Goal: Navigation & Orientation: Find specific page/section

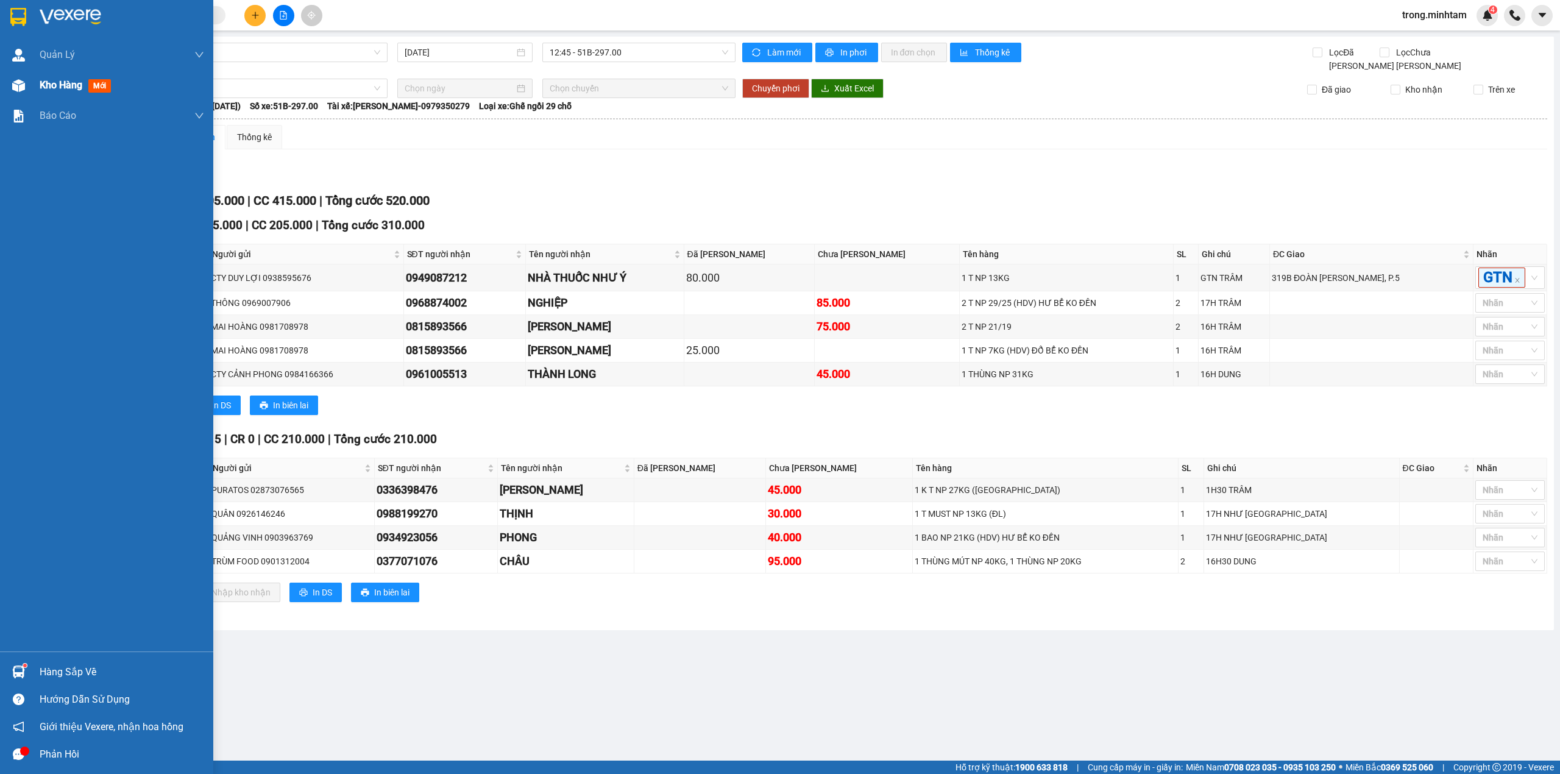
click at [41, 97] on div "Kho hàng mới" at bounding box center [122, 85] width 164 height 30
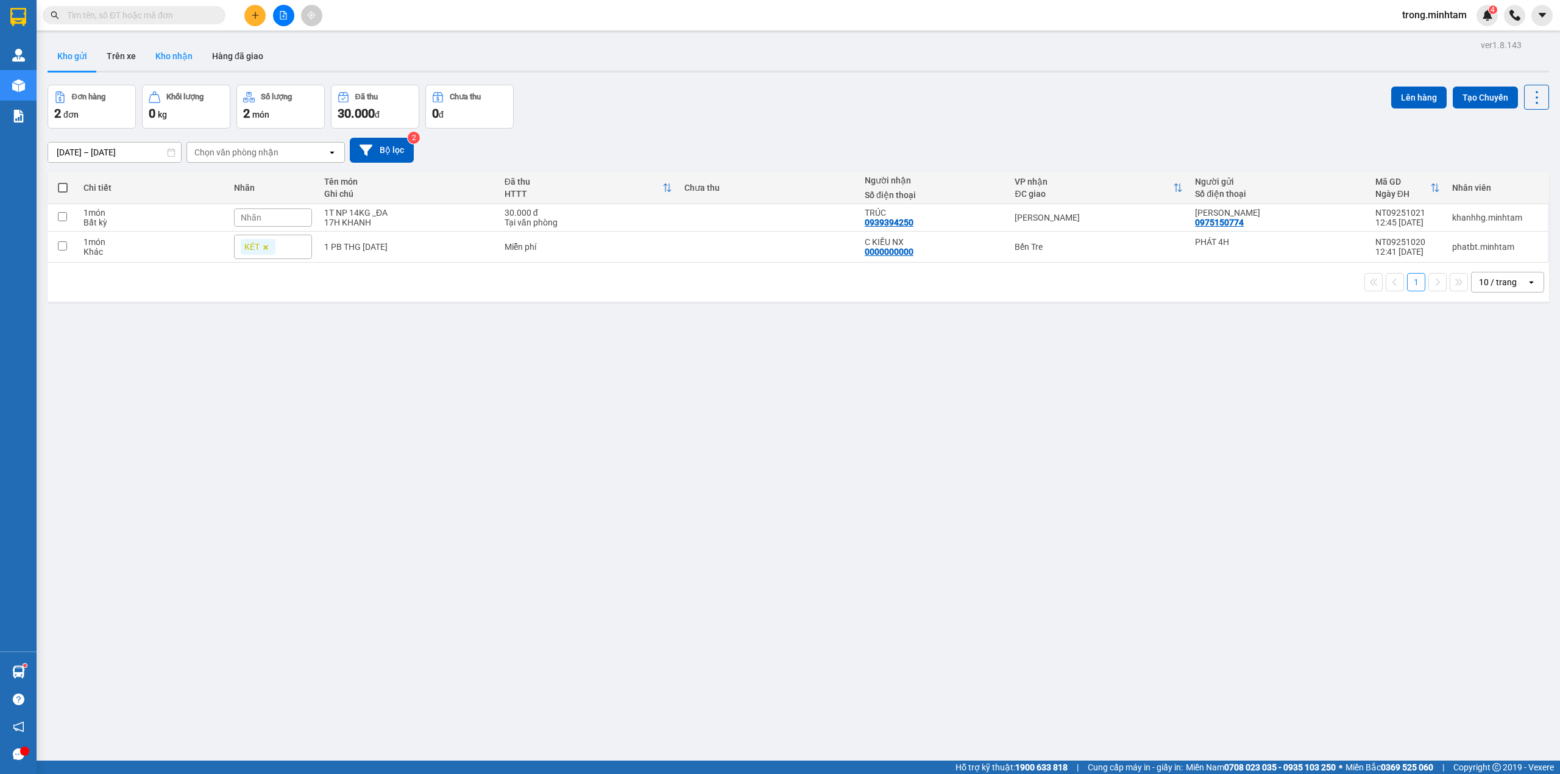
click at [173, 57] on button "Kho nhận" at bounding box center [174, 55] width 57 height 29
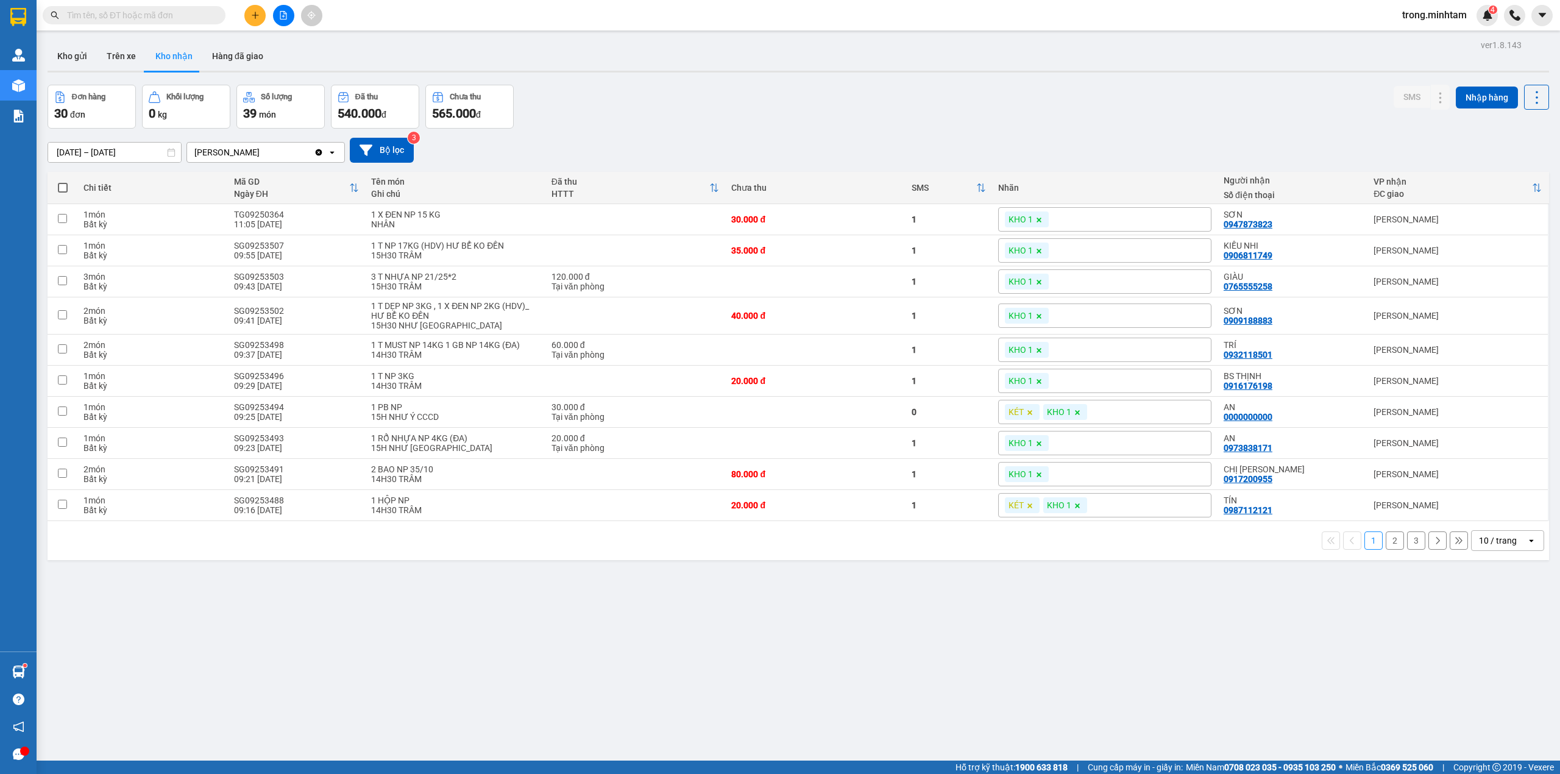
click at [1488, 542] on div "10 / trang" at bounding box center [1498, 540] width 38 height 12
click at [1480, 686] on span "100 / trang" at bounding box center [1490, 683] width 44 height 12
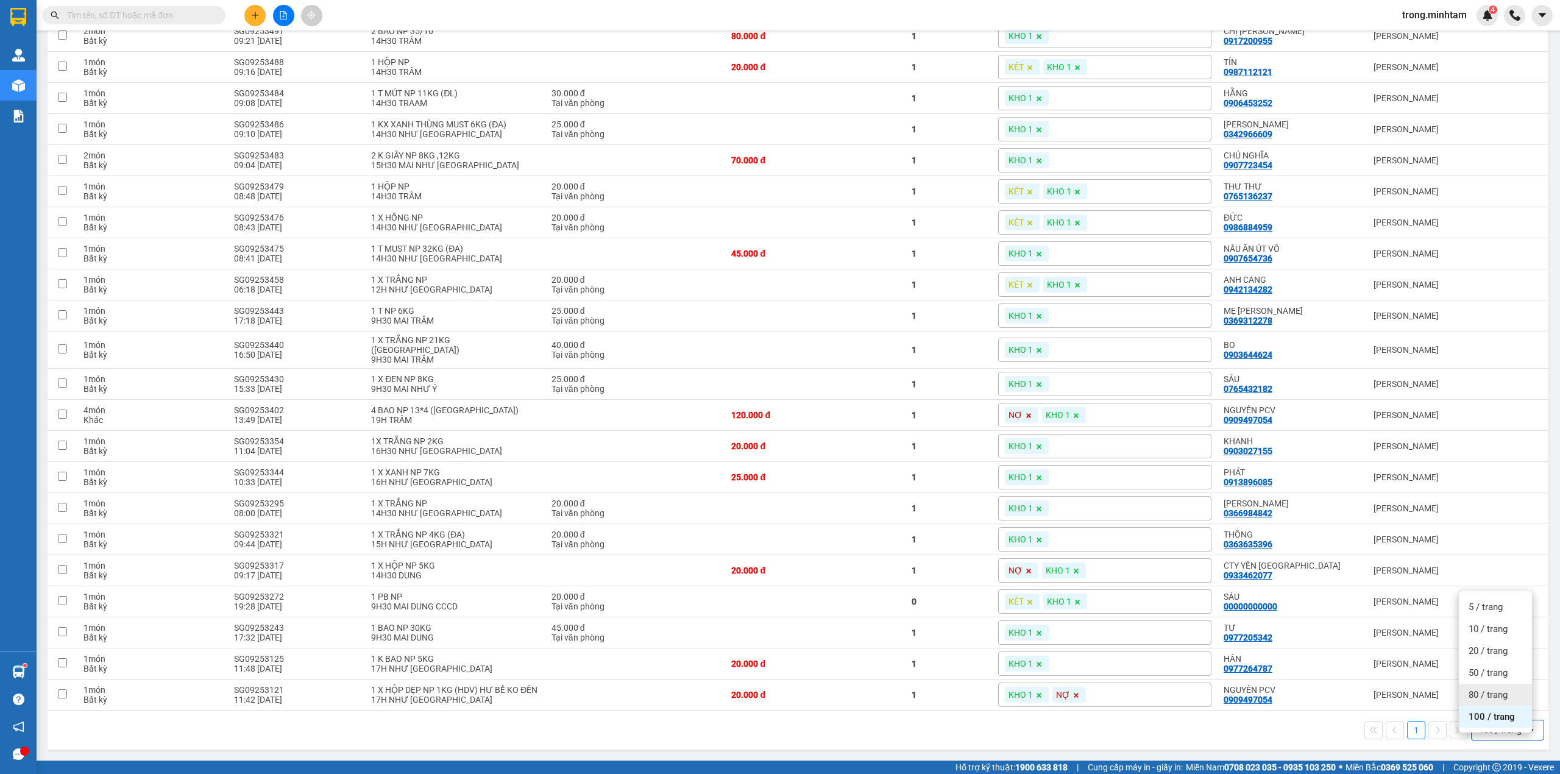
scroll to position [0, 1]
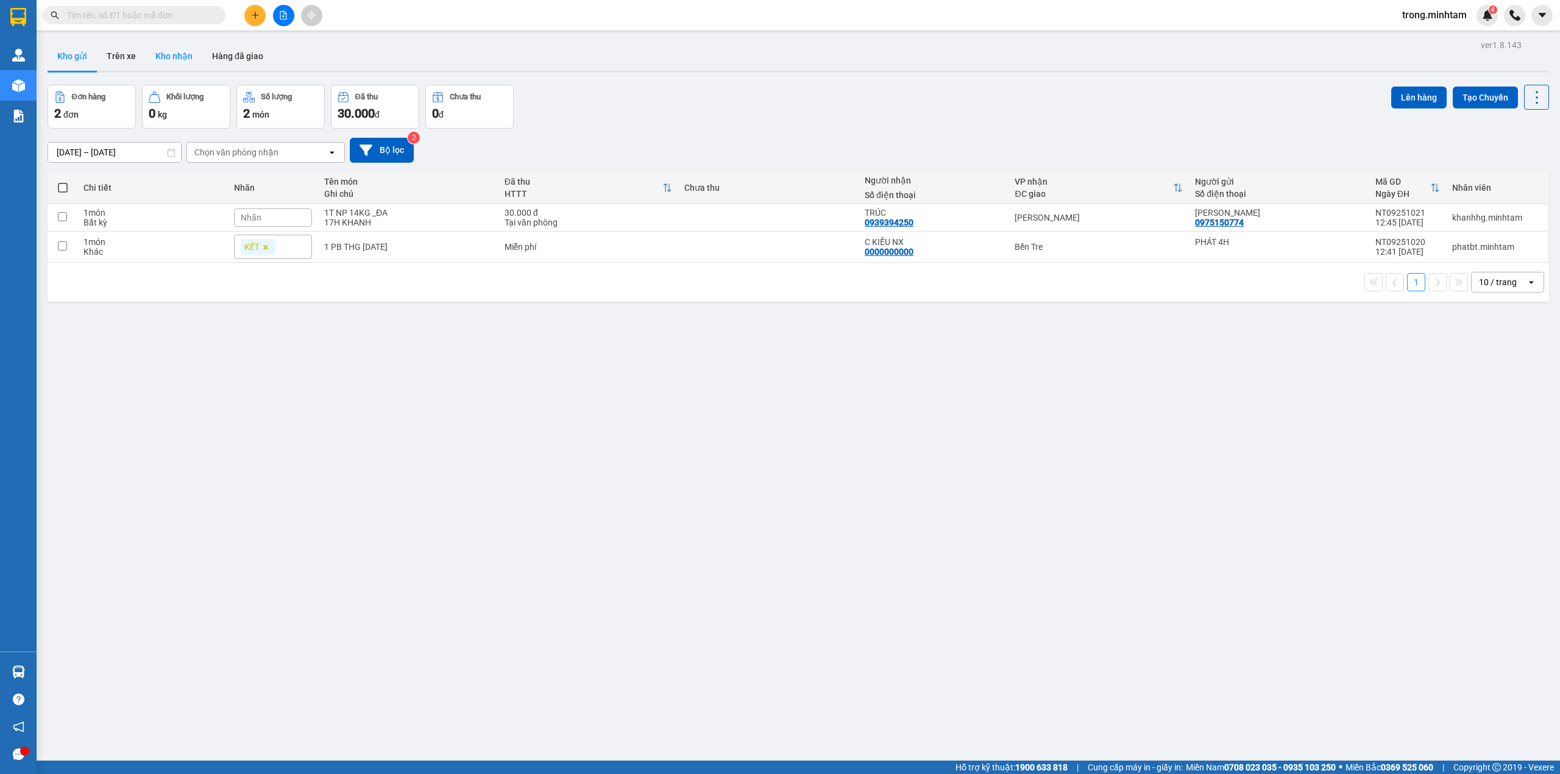
click at [191, 63] on button "Kho nhận" at bounding box center [174, 55] width 57 height 29
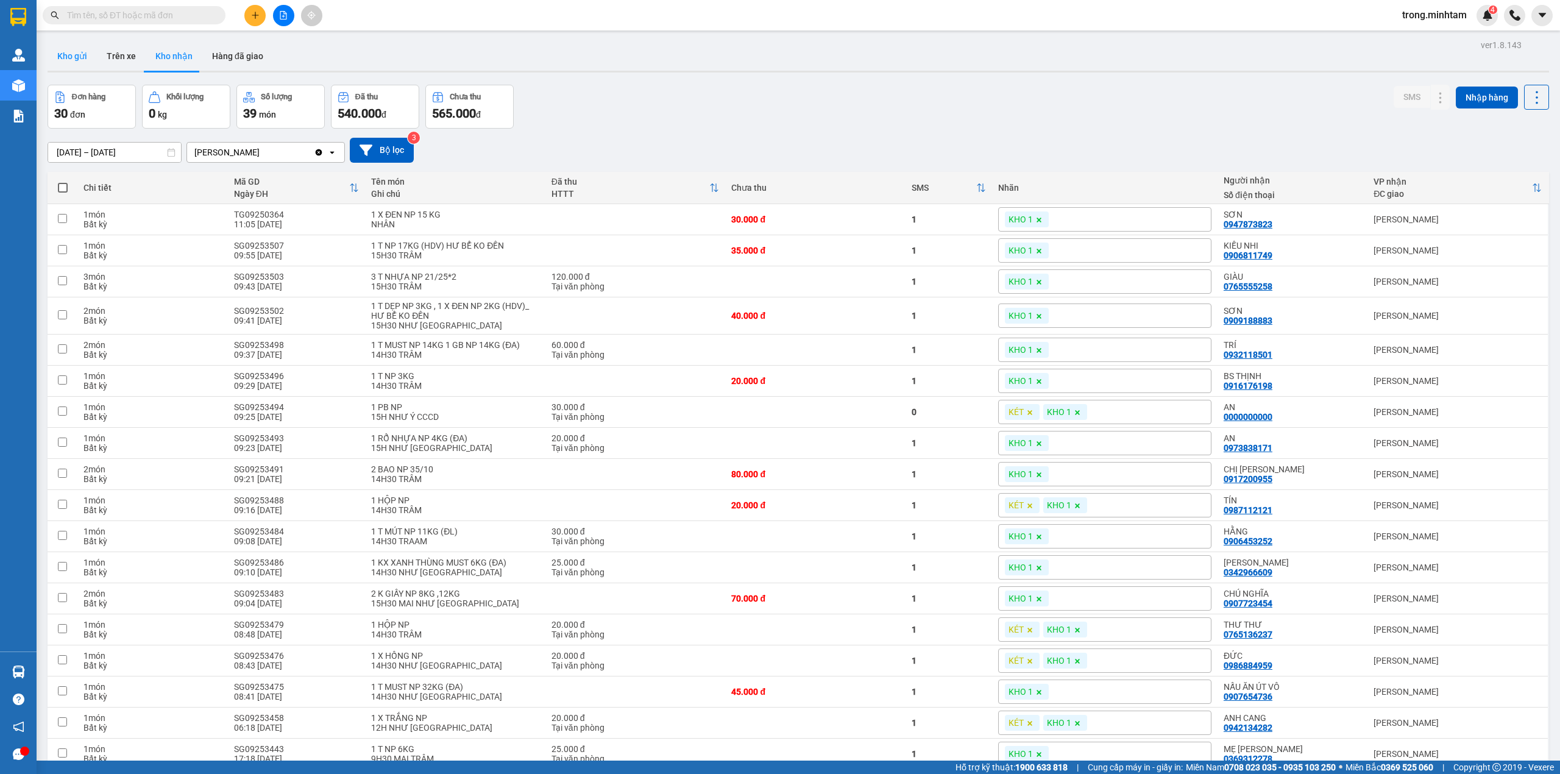
click at [74, 69] on button "Kho gửi" at bounding box center [72, 55] width 49 height 29
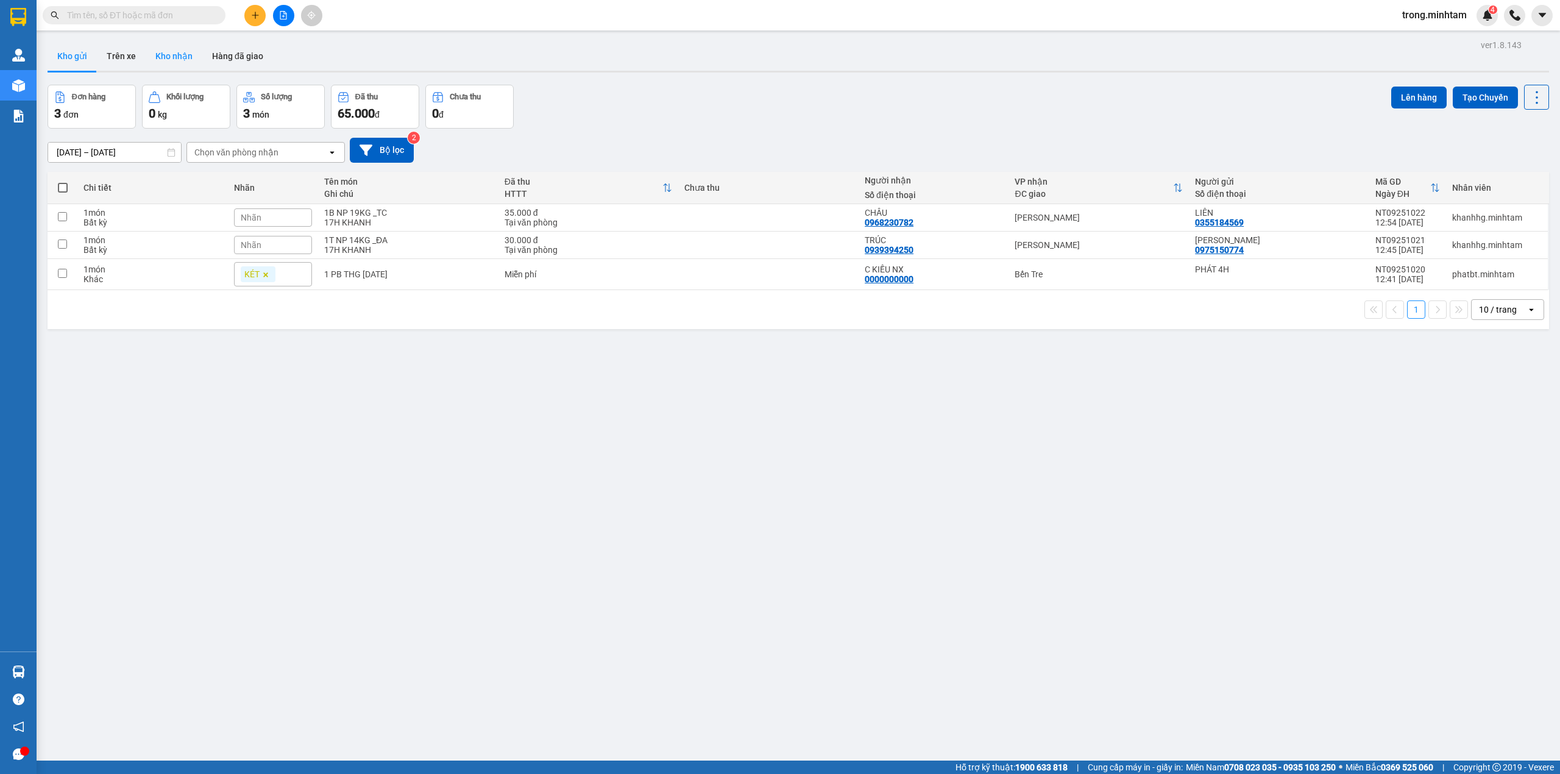
click at [185, 57] on button "Kho nhận" at bounding box center [174, 55] width 57 height 29
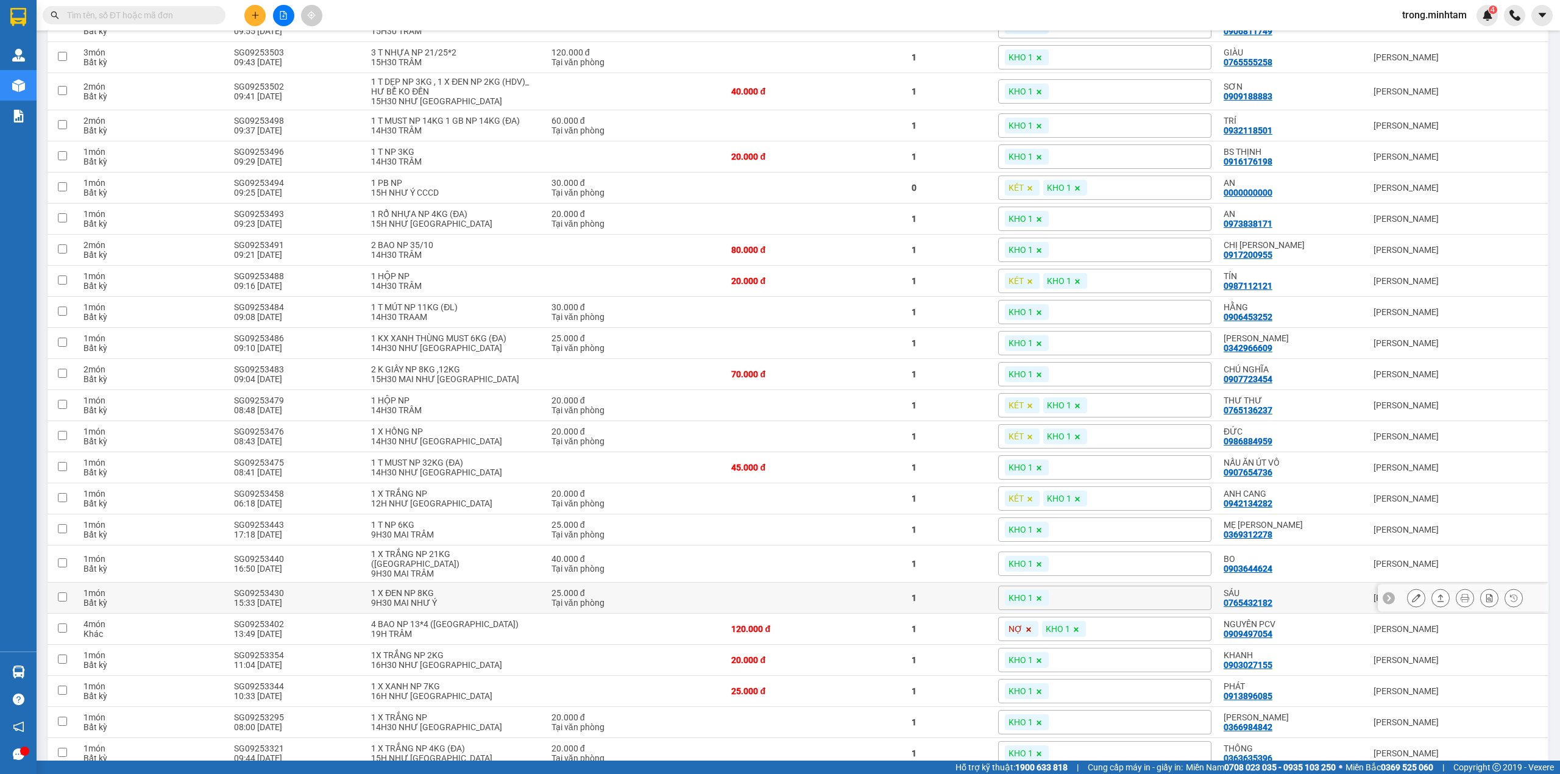
scroll to position [125, 0]
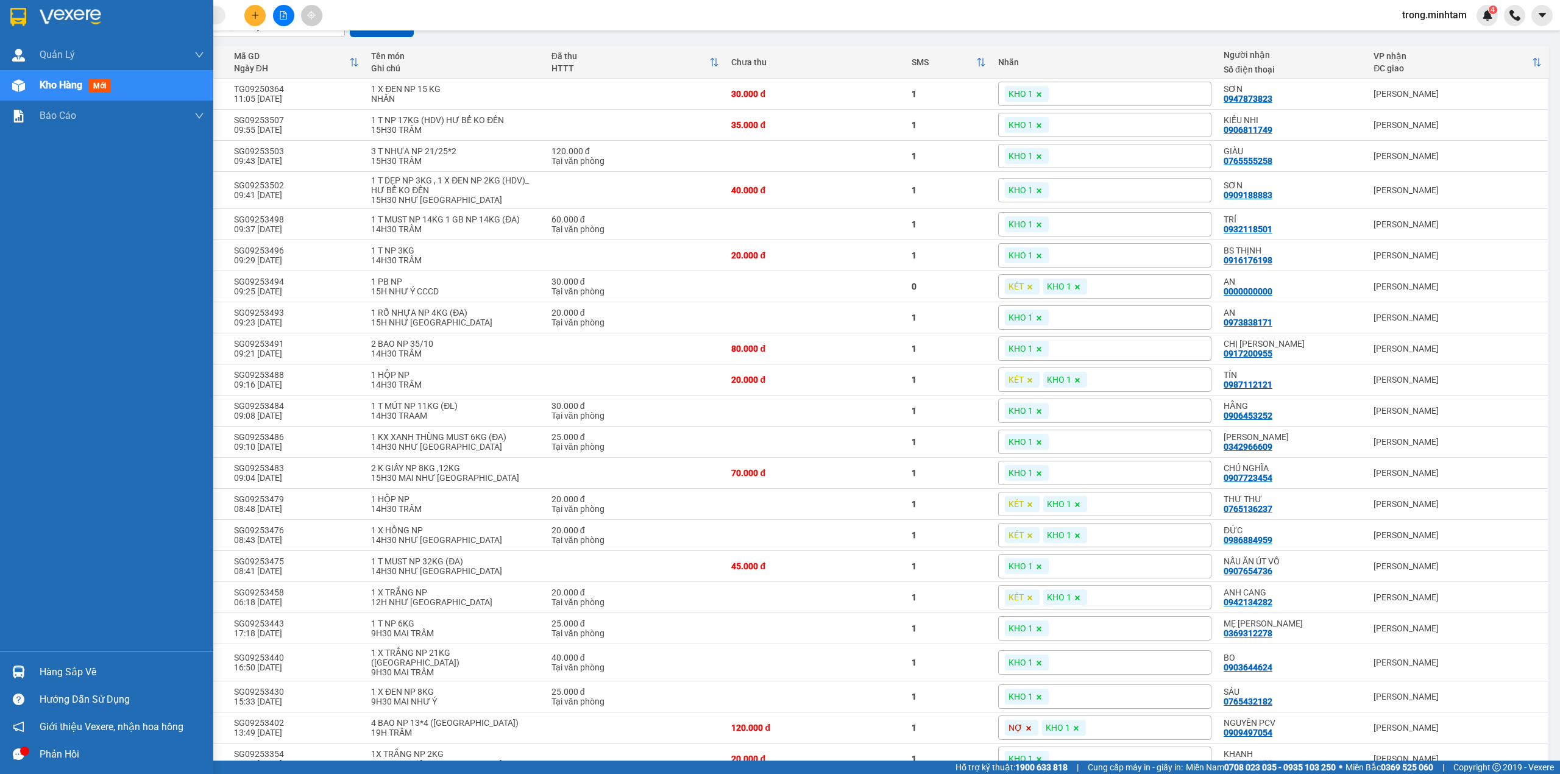
click at [86, 676] on div "Hàng sắp về" at bounding box center [122, 672] width 164 height 18
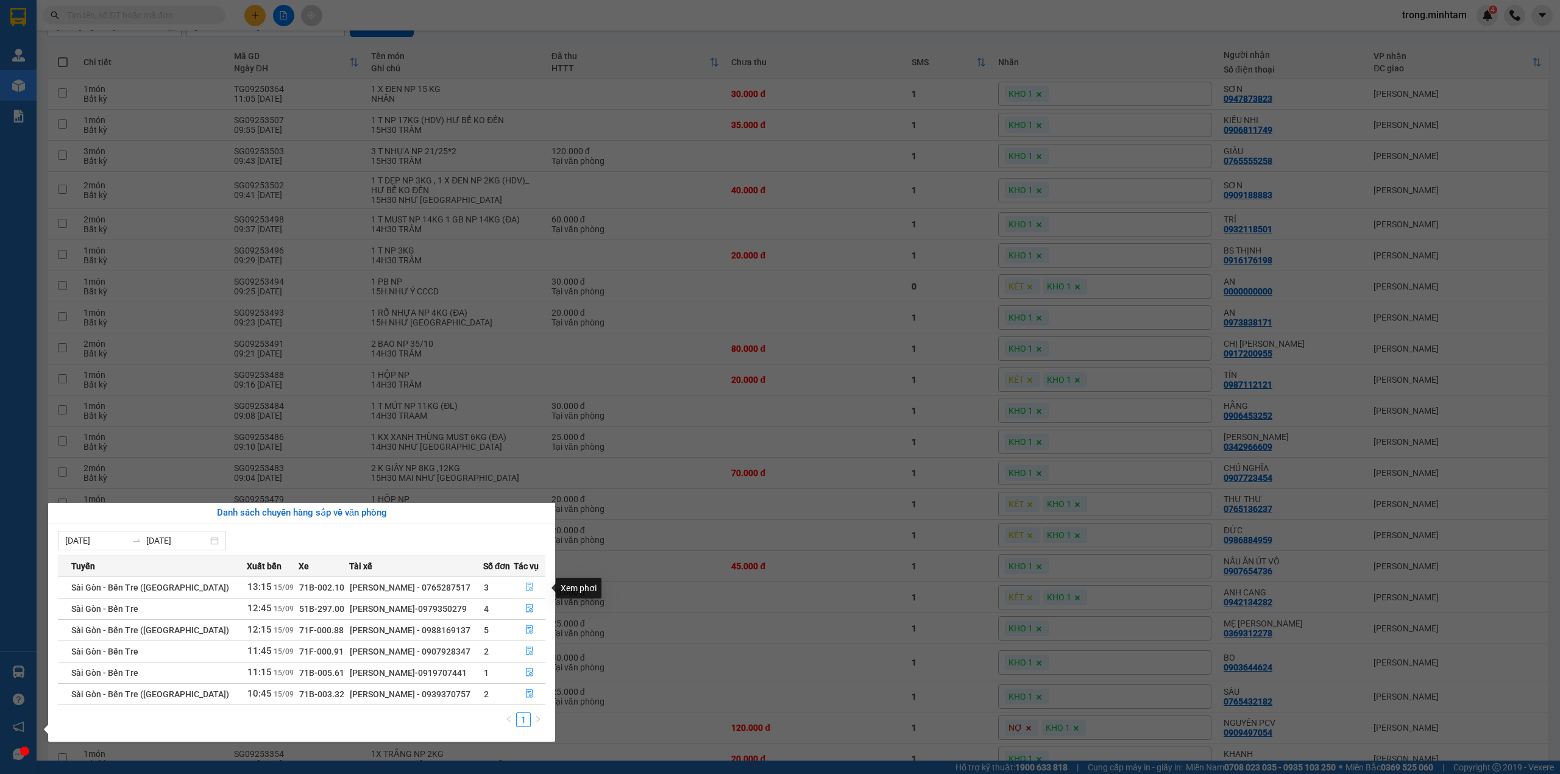
click at [525, 589] on icon "file-done" at bounding box center [529, 586] width 9 height 9
